Goal: Use online tool/utility: Use online tool/utility

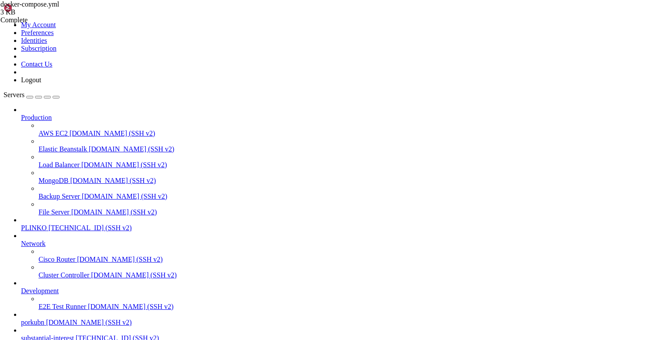
type textarea "entrypoint: >-"
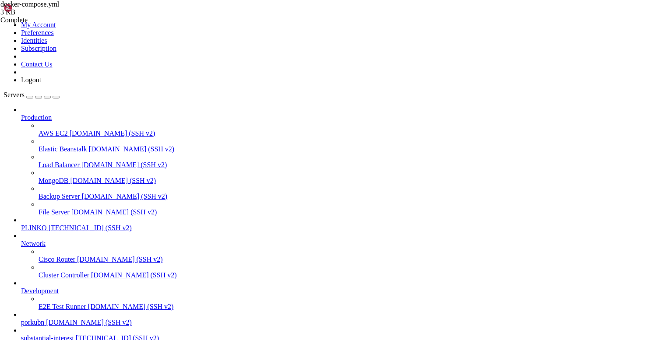
scroll to position [1601, 0]
drag, startPoint x: 125, startPoint y: 747, endPoint x: 7, endPoint y: 717, distance: 120.9
copy div "root@substantialinterest:~# docker exec \ -e DUMP_TOP=20 \ -e DAY_OVERRIDE=[DAT…"
